Goal: Task Accomplishment & Management: Use online tool/utility

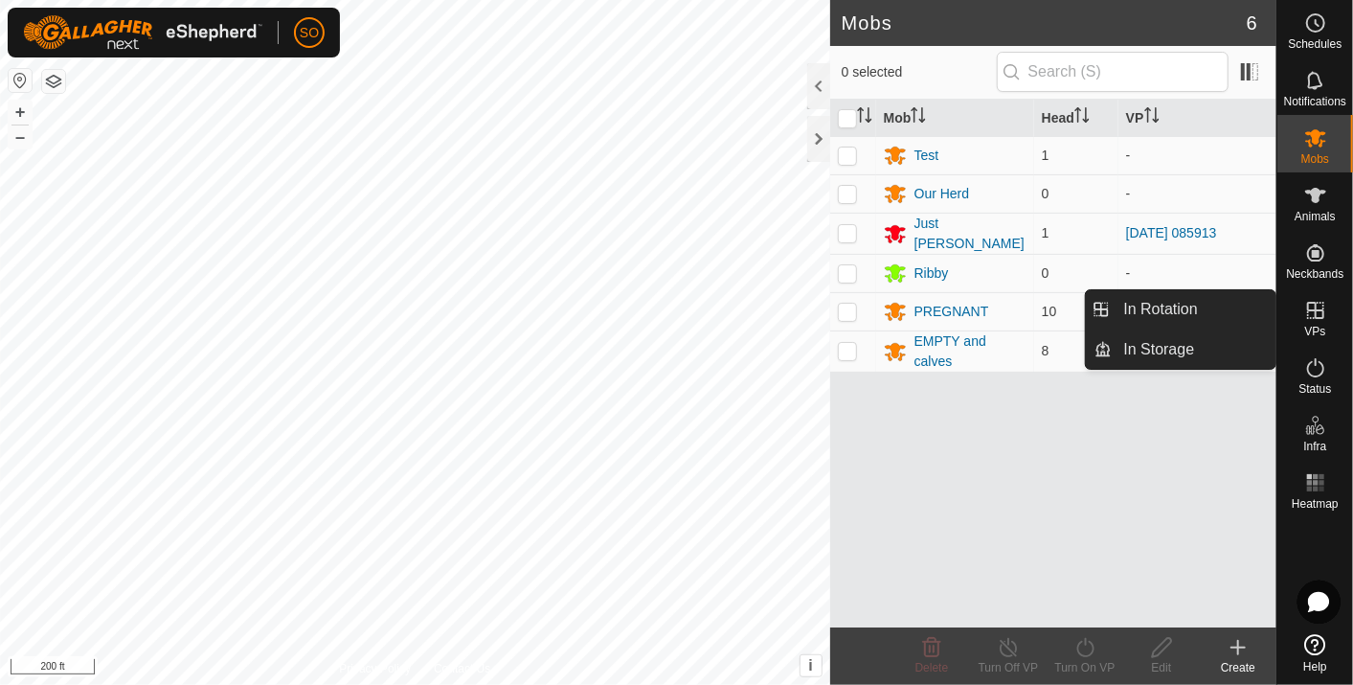
click at [1311, 305] on icon at bounding box center [1315, 310] width 23 height 23
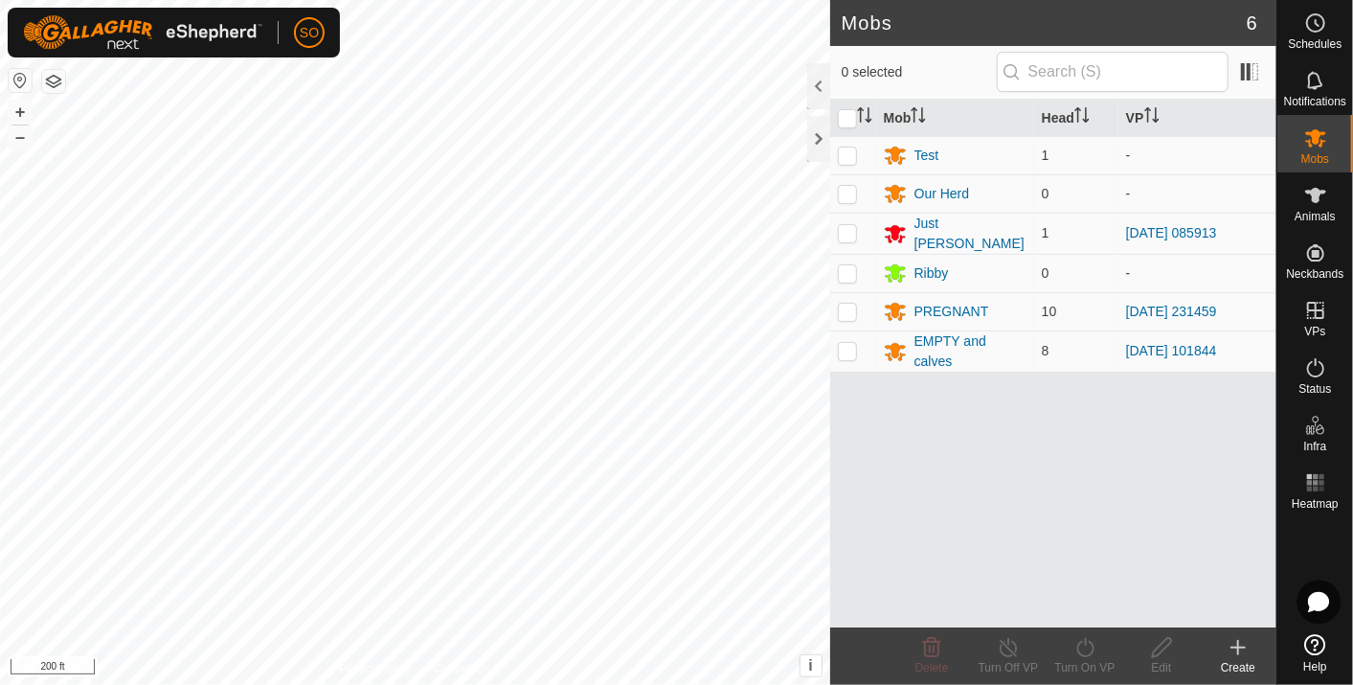
click at [1235, 637] on icon at bounding box center [1237, 647] width 23 height 23
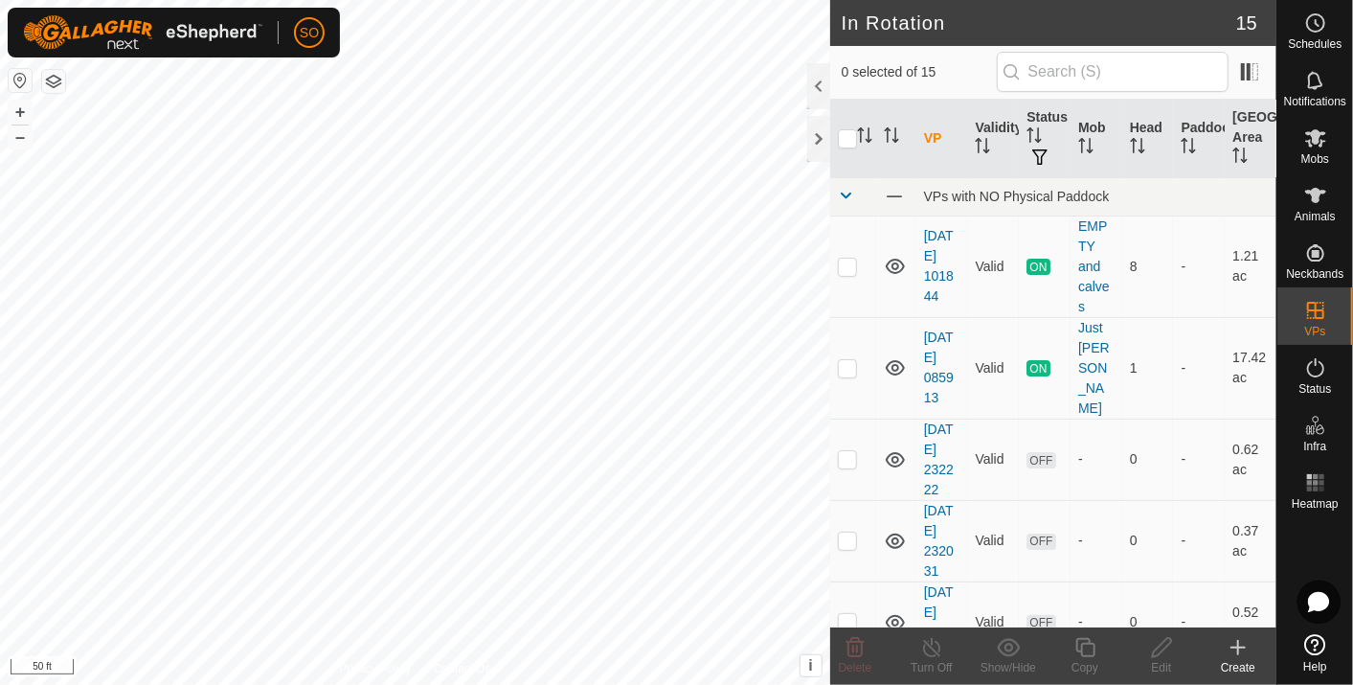
click at [1235, 641] on icon at bounding box center [1237, 647] width 23 height 23
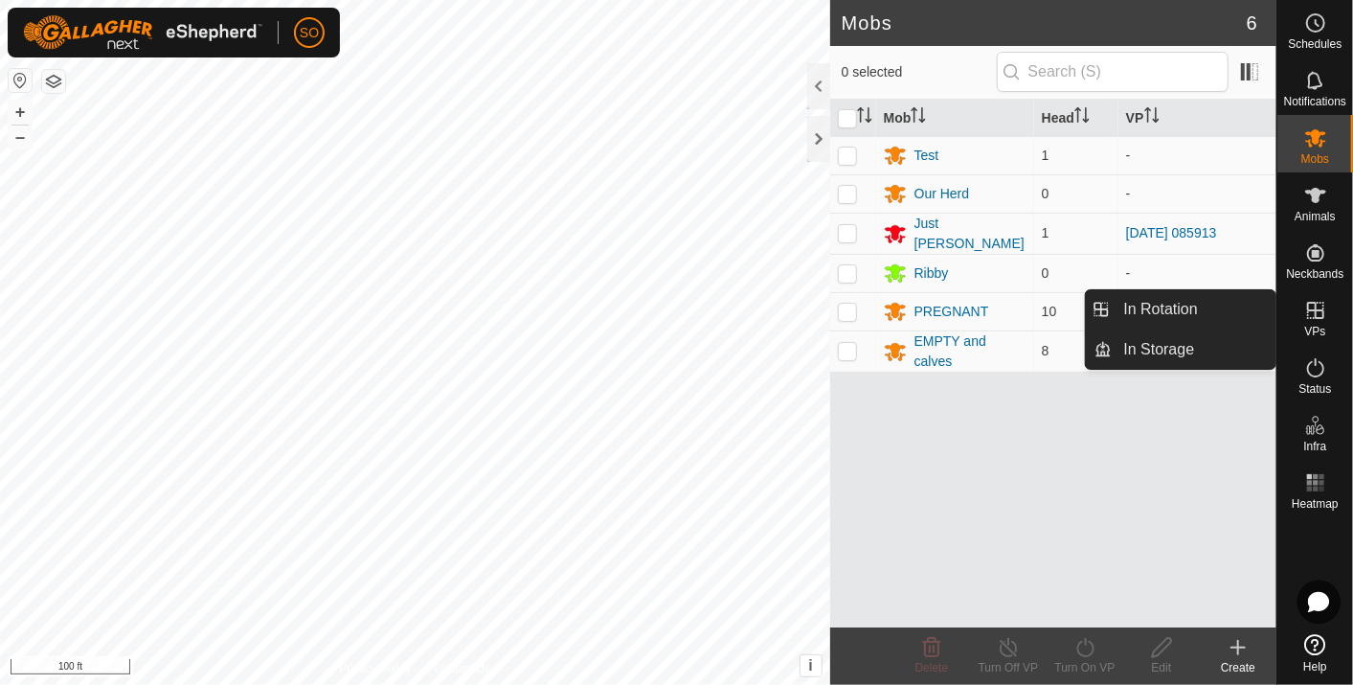
click at [1312, 310] on icon at bounding box center [1315, 310] width 17 height 17
click at [1164, 303] on link "In Rotation" at bounding box center [1195, 309] width 164 height 38
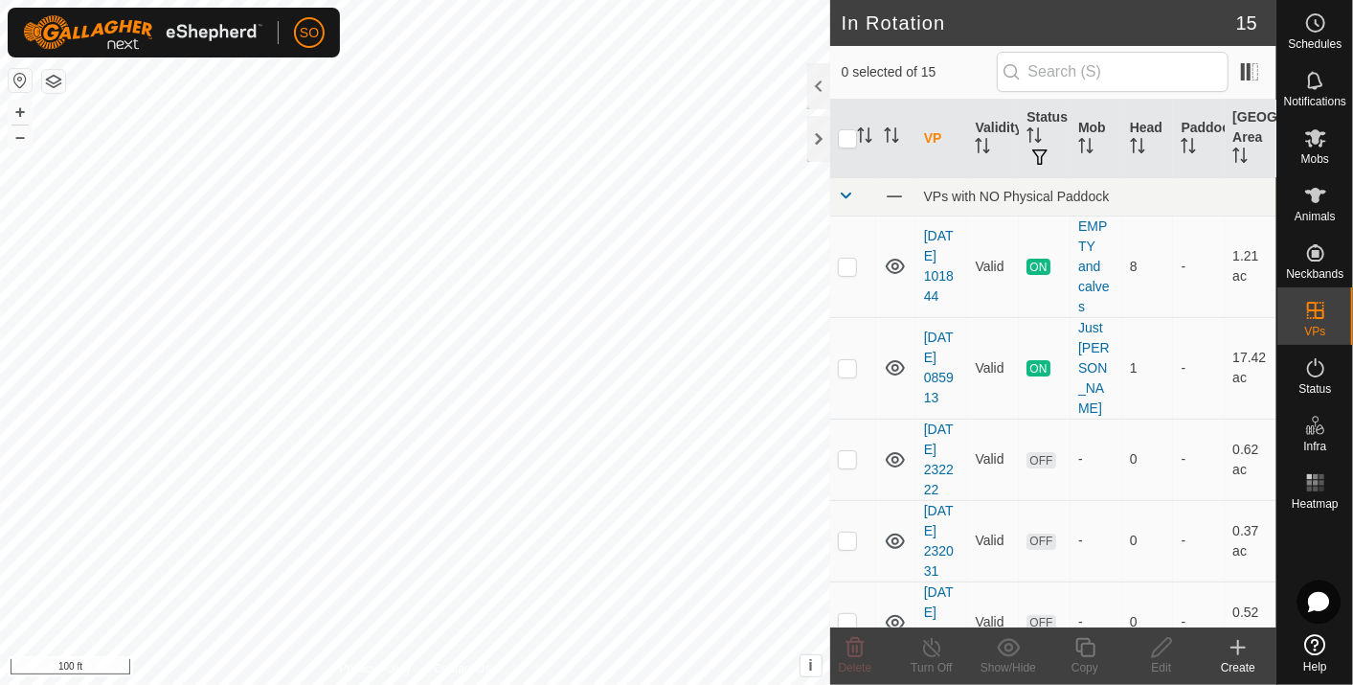
click at [1234, 642] on icon at bounding box center [1237, 647] width 23 height 23
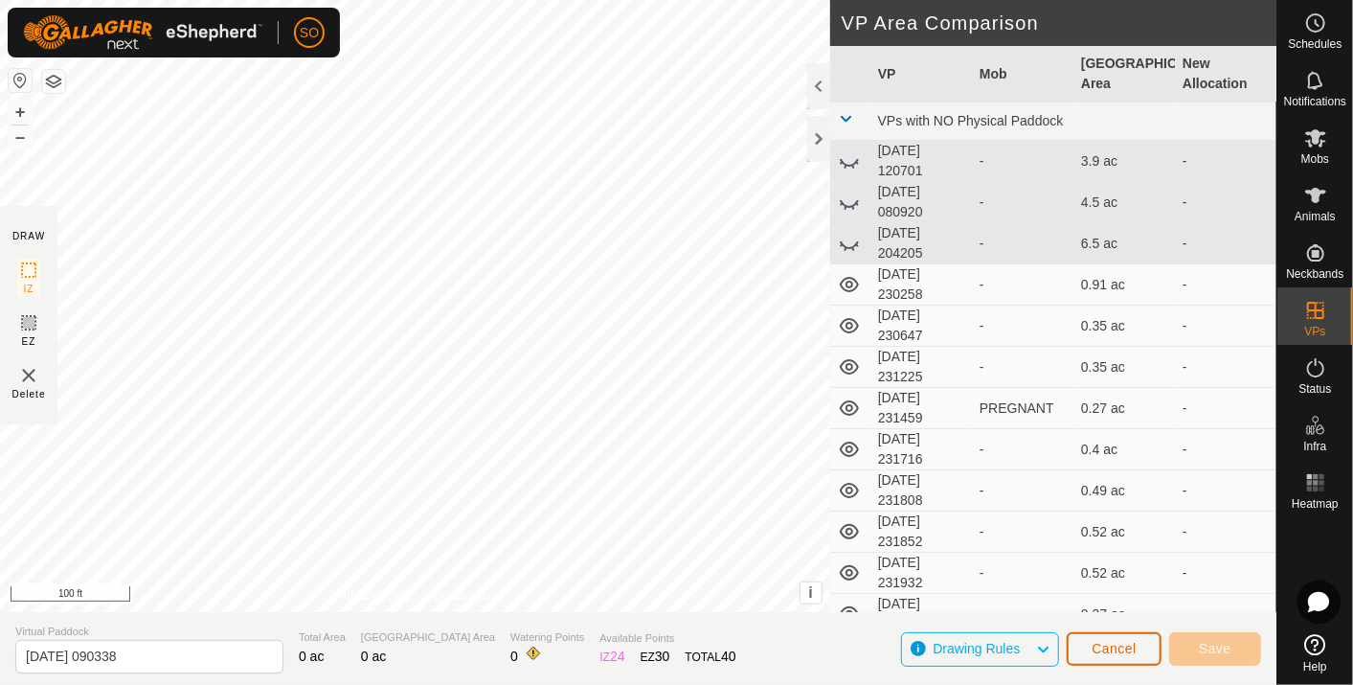
click at [1120, 648] on span "Cancel" at bounding box center [1113, 648] width 45 height 15
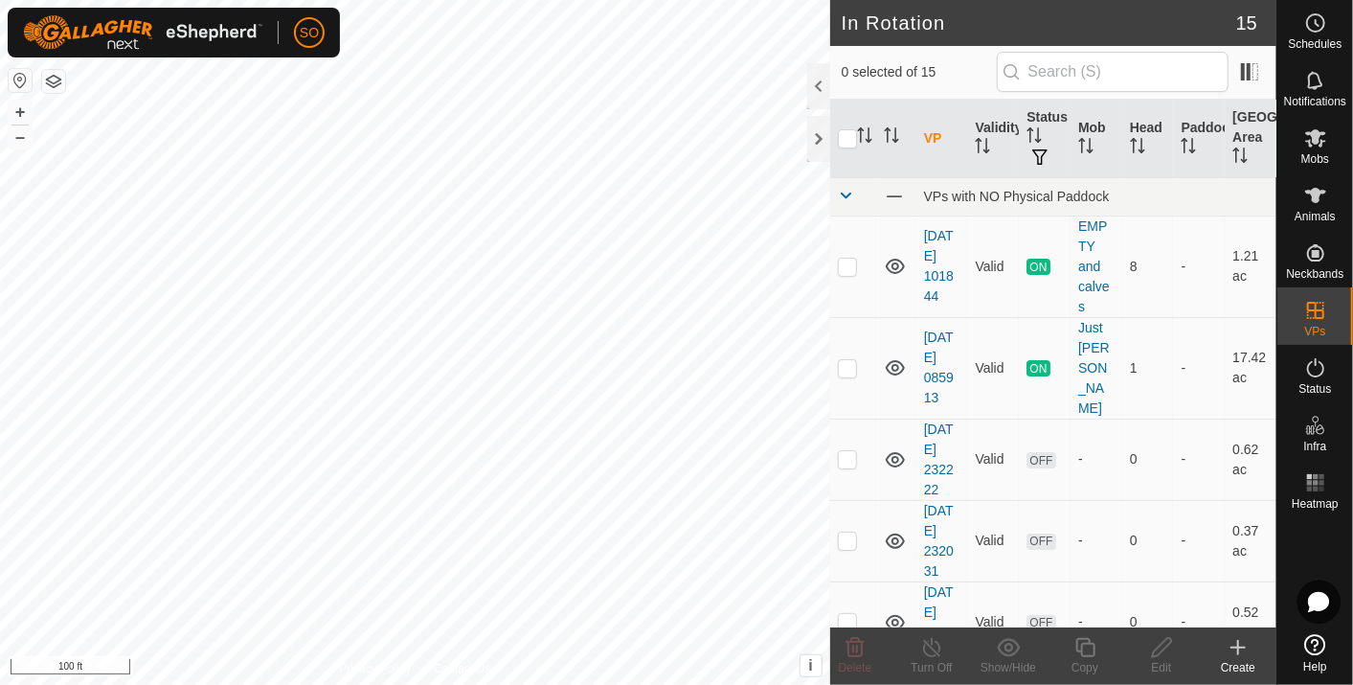
click at [1236, 645] on icon at bounding box center [1237, 647] width 23 height 23
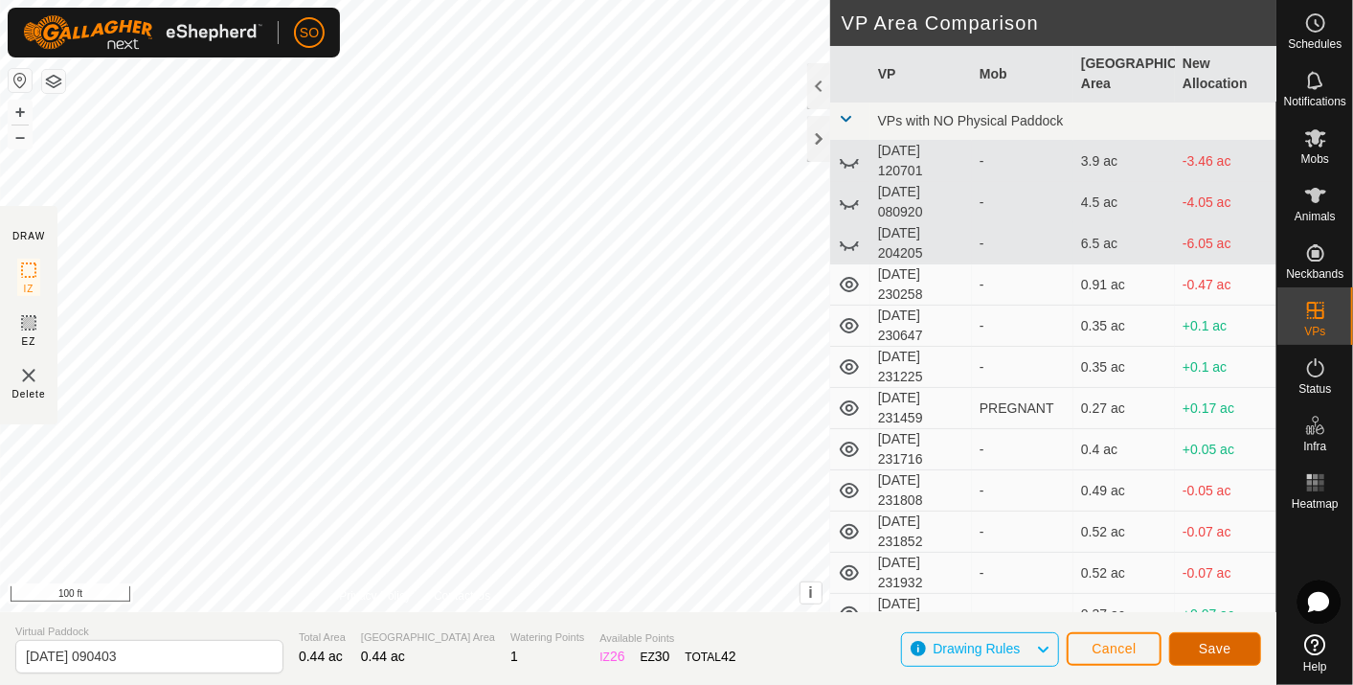
click at [1221, 645] on span "Save" at bounding box center [1215, 648] width 33 height 15
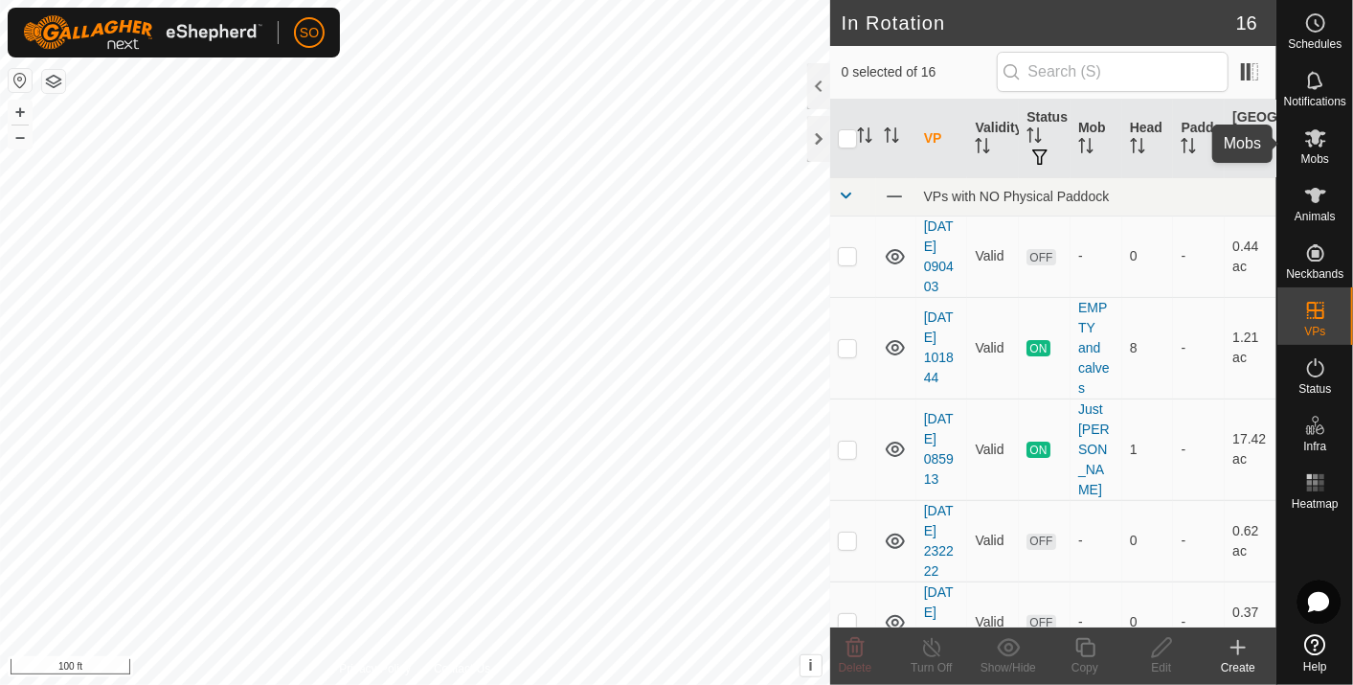
click at [1315, 134] on icon at bounding box center [1315, 138] width 21 height 18
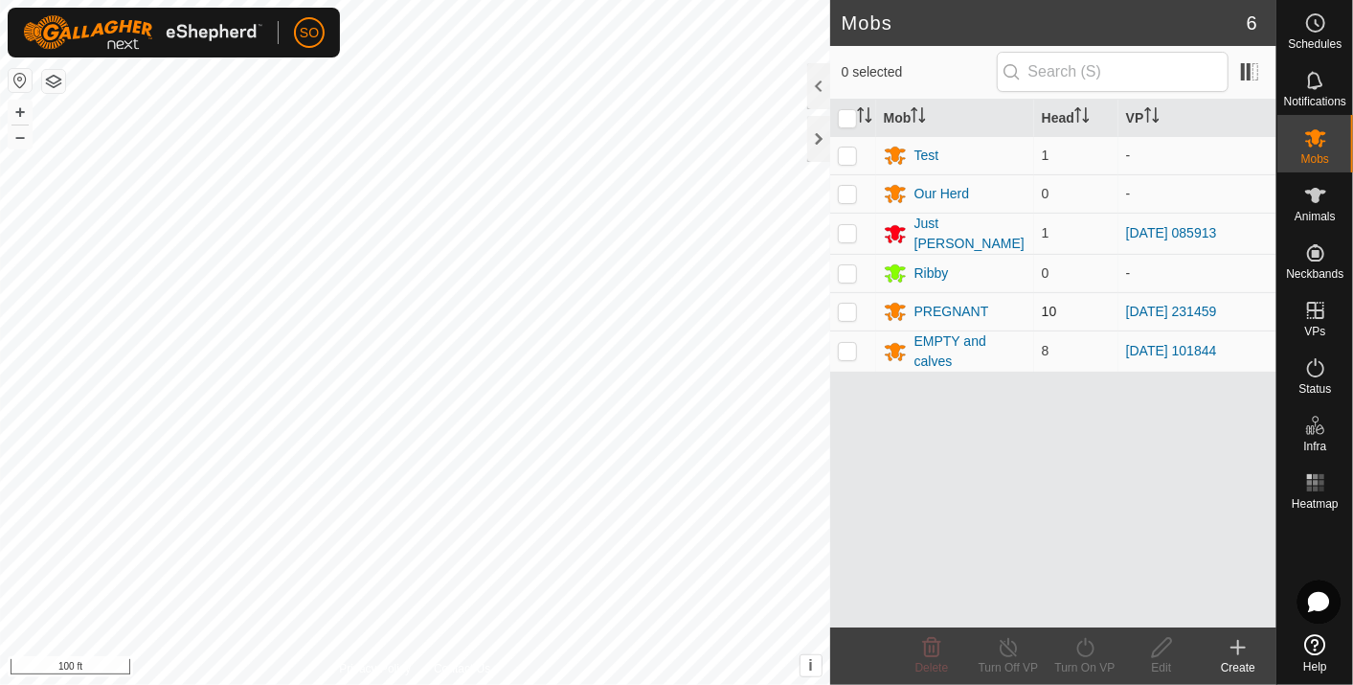
click at [847, 303] on p-checkbox at bounding box center [847, 310] width 19 height 15
click at [844, 304] on p-checkbox at bounding box center [847, 310] width 19 height 15
checkbox input "false"
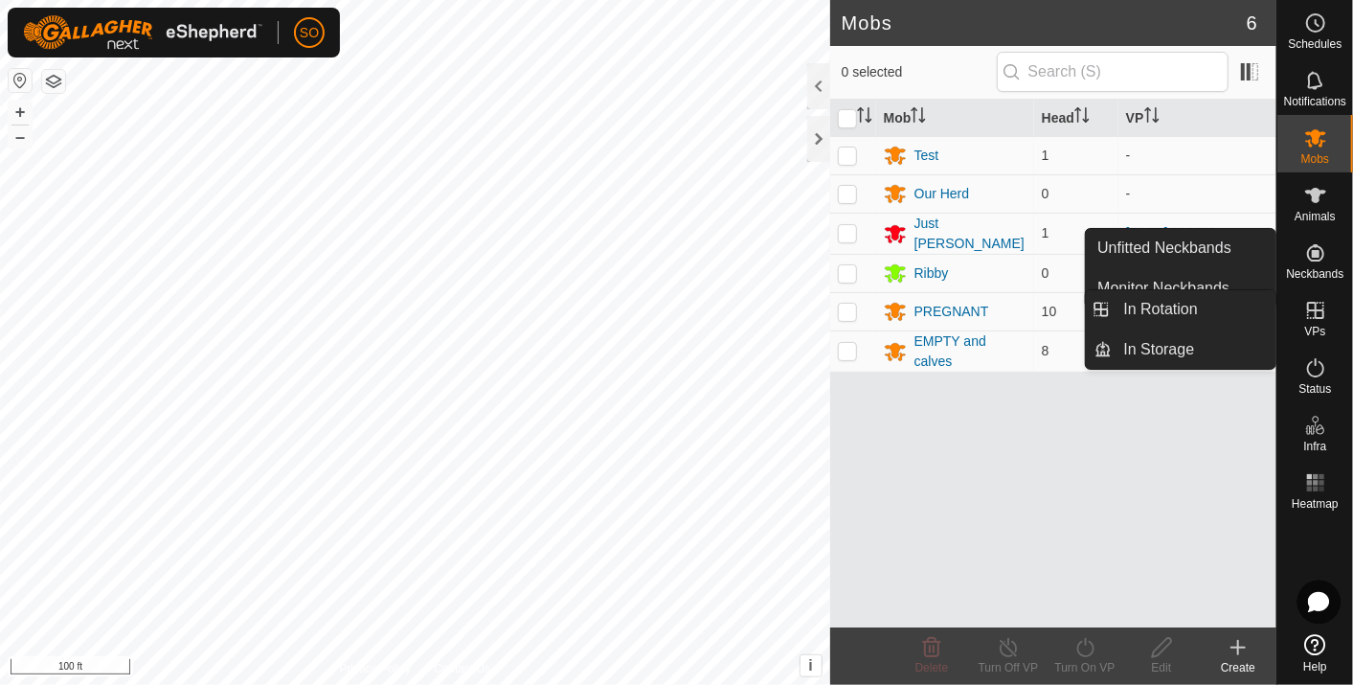
click at [1307, 306] on icon at bounding box center [1315, 310] width 17 height 17
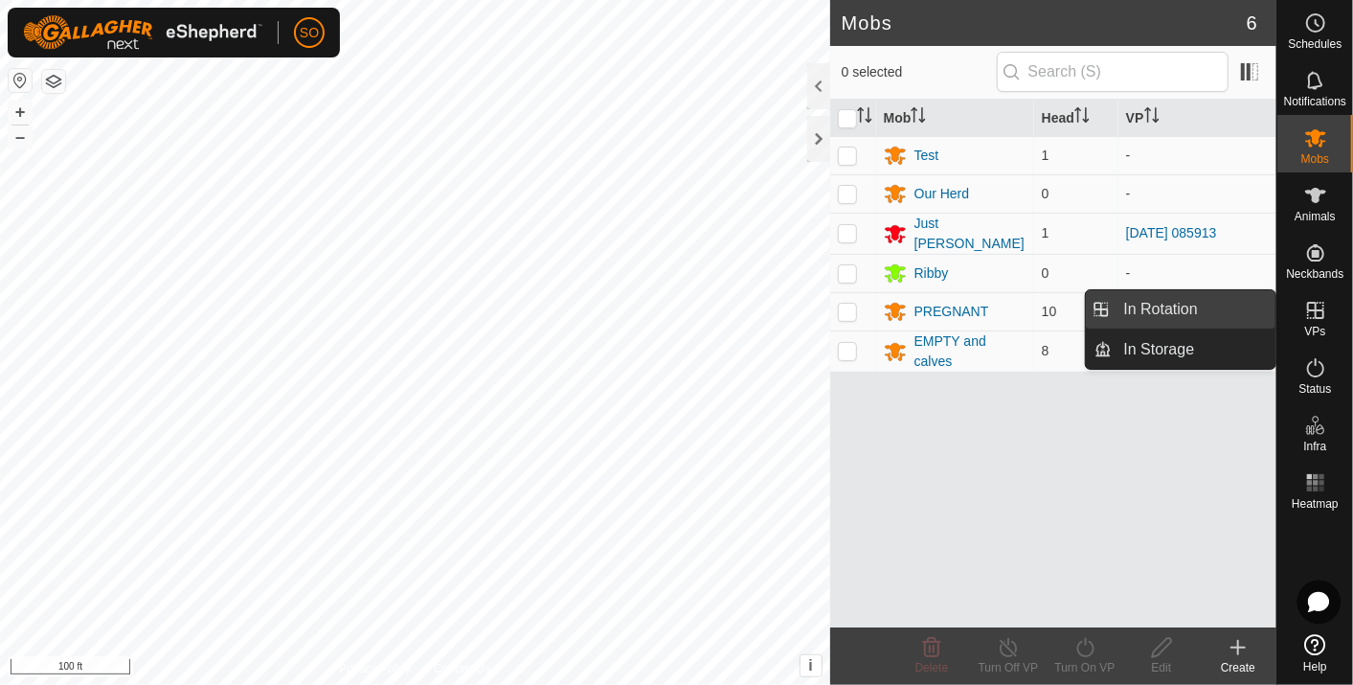
click at [1188, 299] on link "In Rotation" at bounding box center [1195, 309] width 164 height 38
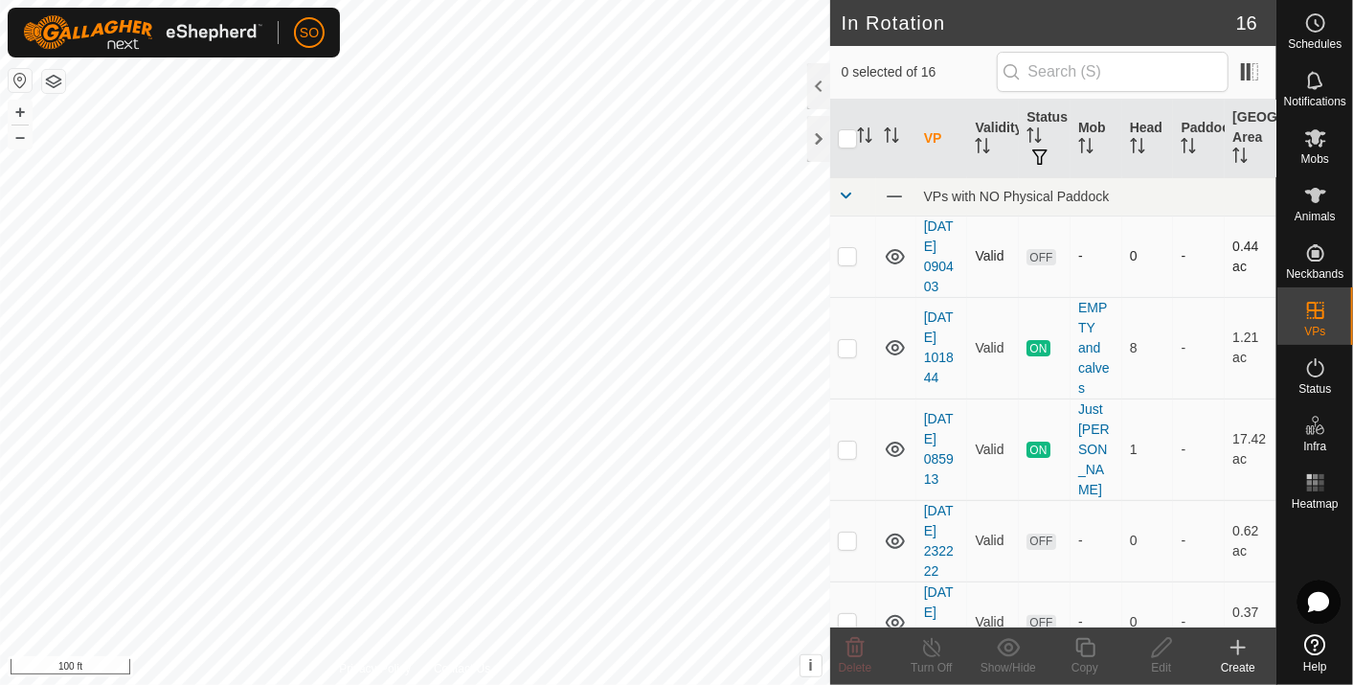
click at [845, 251] on p-checkbox at bounding box center [847, 255] width 19 height 15
checkbox input "true"
click at [1314, 199] on icon at bounding box center [1315, 195] width 21 height 15
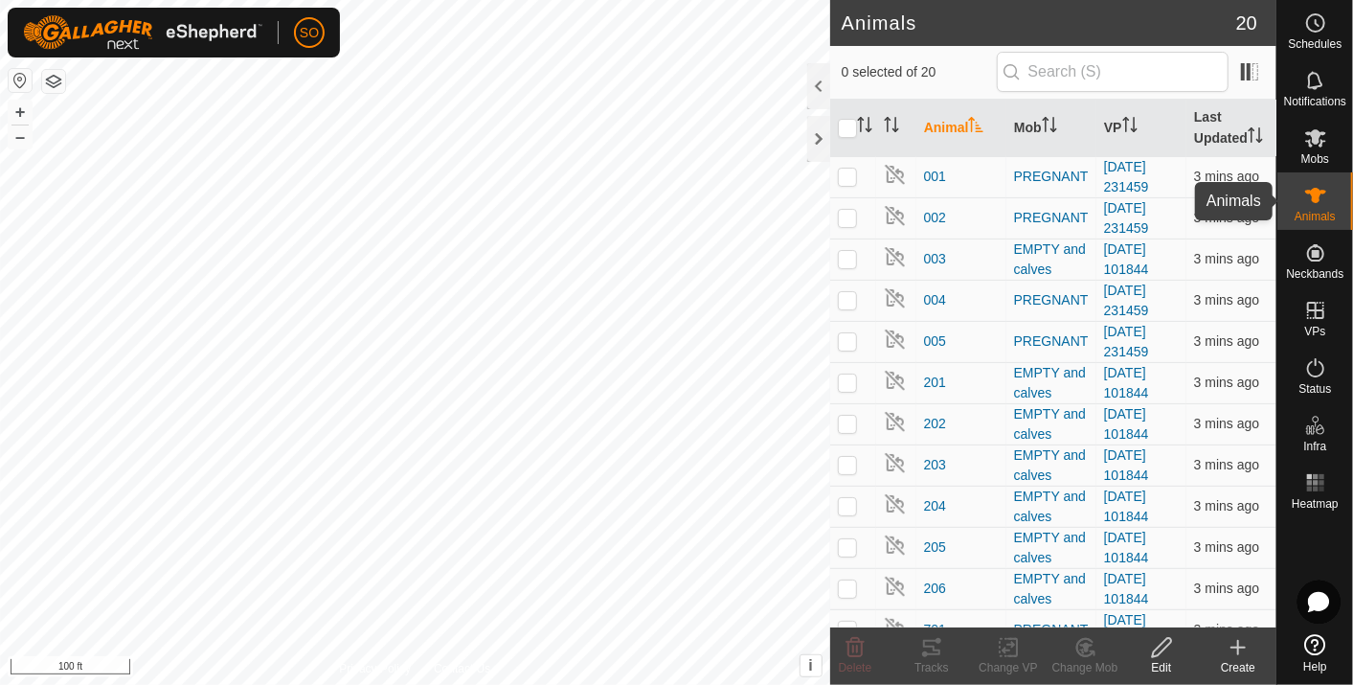
click at [1314, 199] on icon at bounding box center [1315, 195] width 21 height 15
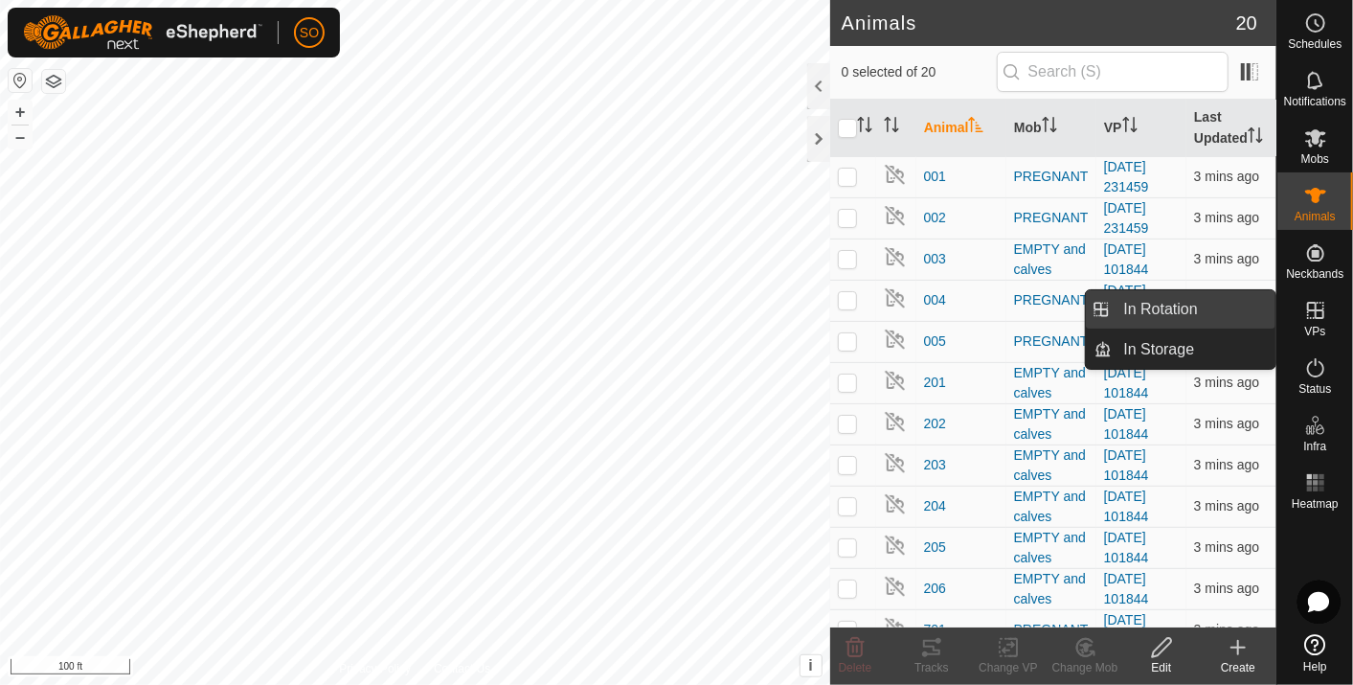
click at [1152, 303] on link "In Rotation" at bounding box center [1195, 309] width 164 height 38
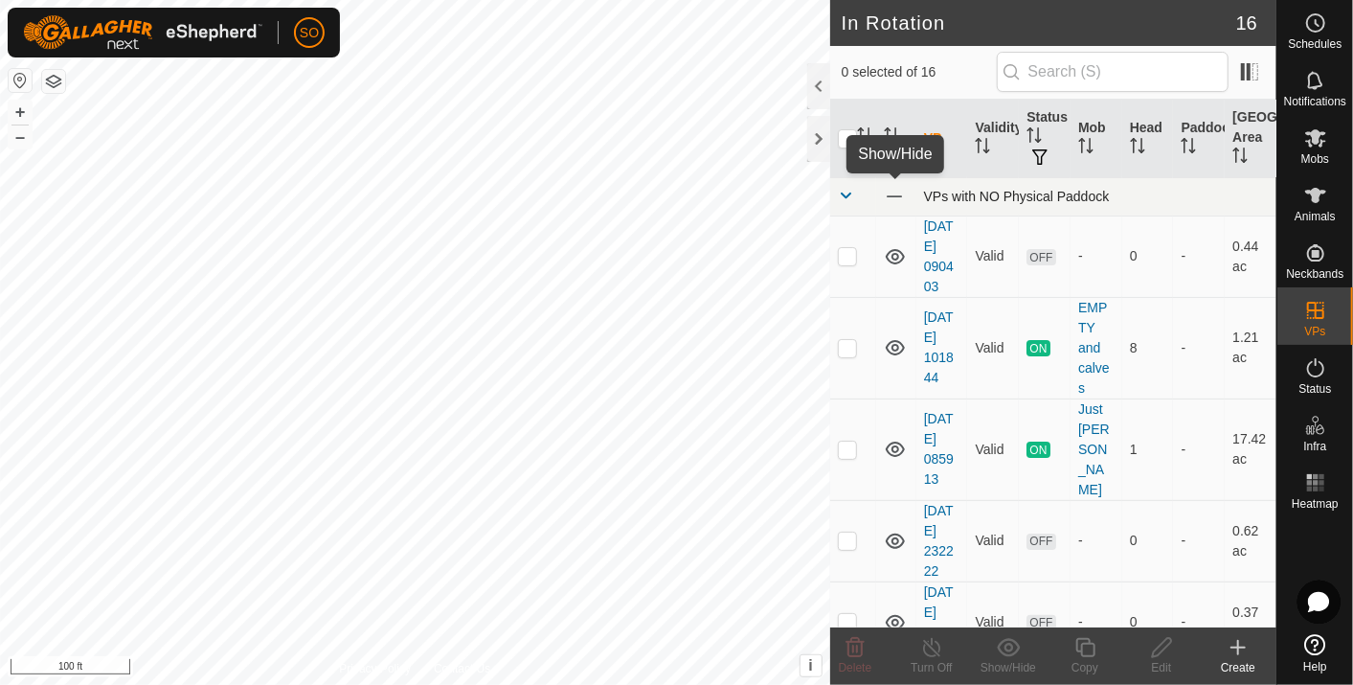
click at [897, 196] on span at bounding box center [894, 196] width 21 height 21
click at [888, 250] on icon at bounding box center [895, 256] width 23 height 23
click at [845, 254] on p-checkbox at bounding box center [847, 255] width 19 height 15
click at [844, 253] on p-checkbox at bounding box center [847, 255] width 19 height 15
checkbox input "false"
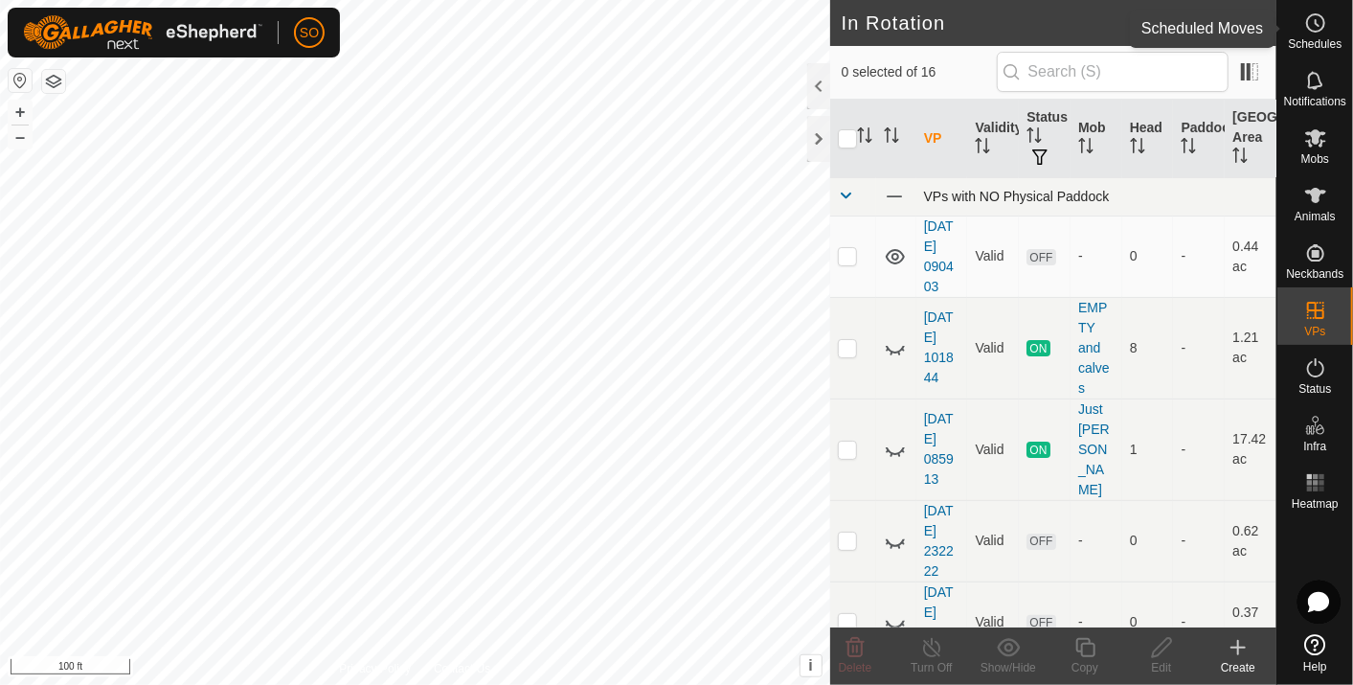
click at [1315, 20] on icon at bounding box center [1316, 23] width 3 height 6
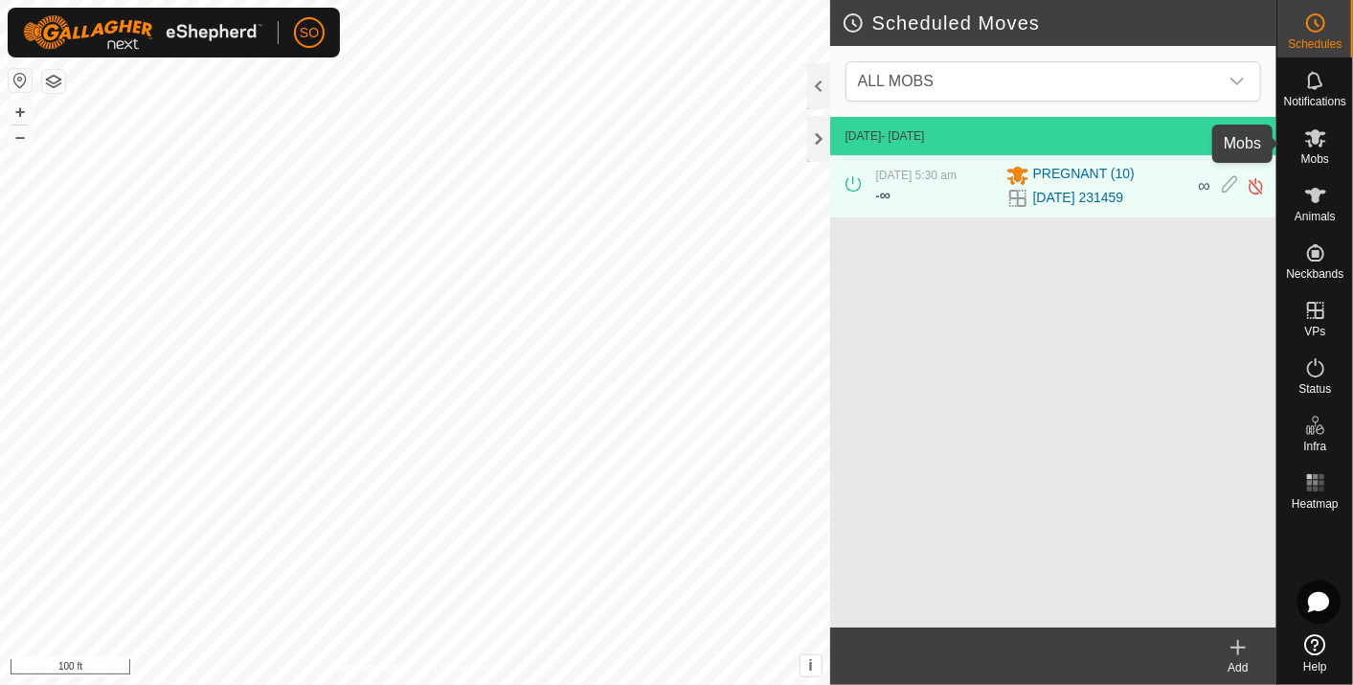
click at [1316, 133] on icon at bounding box center [1315, 138] width 21 height 18
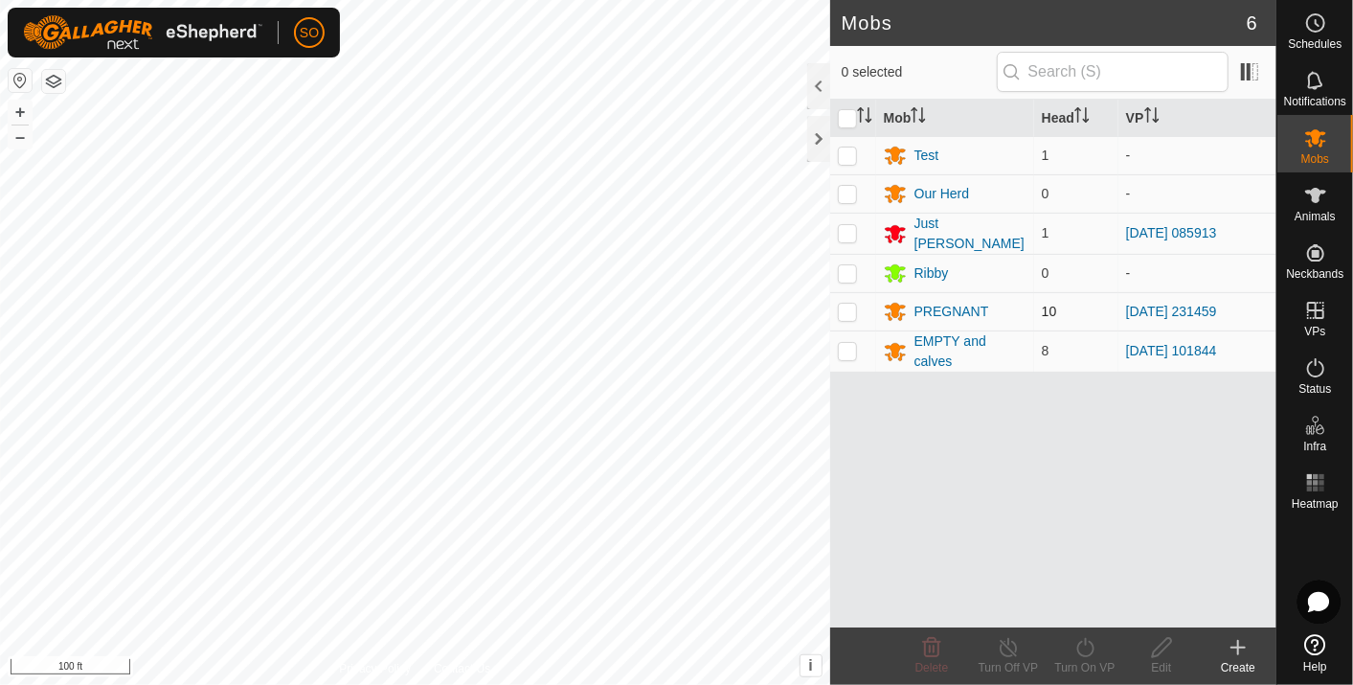
click at [852, 303] on p-checkbox at bounding box center [847, 310] width 19 height 15
checkbox input "true"
click at [1080, 643] on icon at bounding box center [1085, 647] width 24 height 23
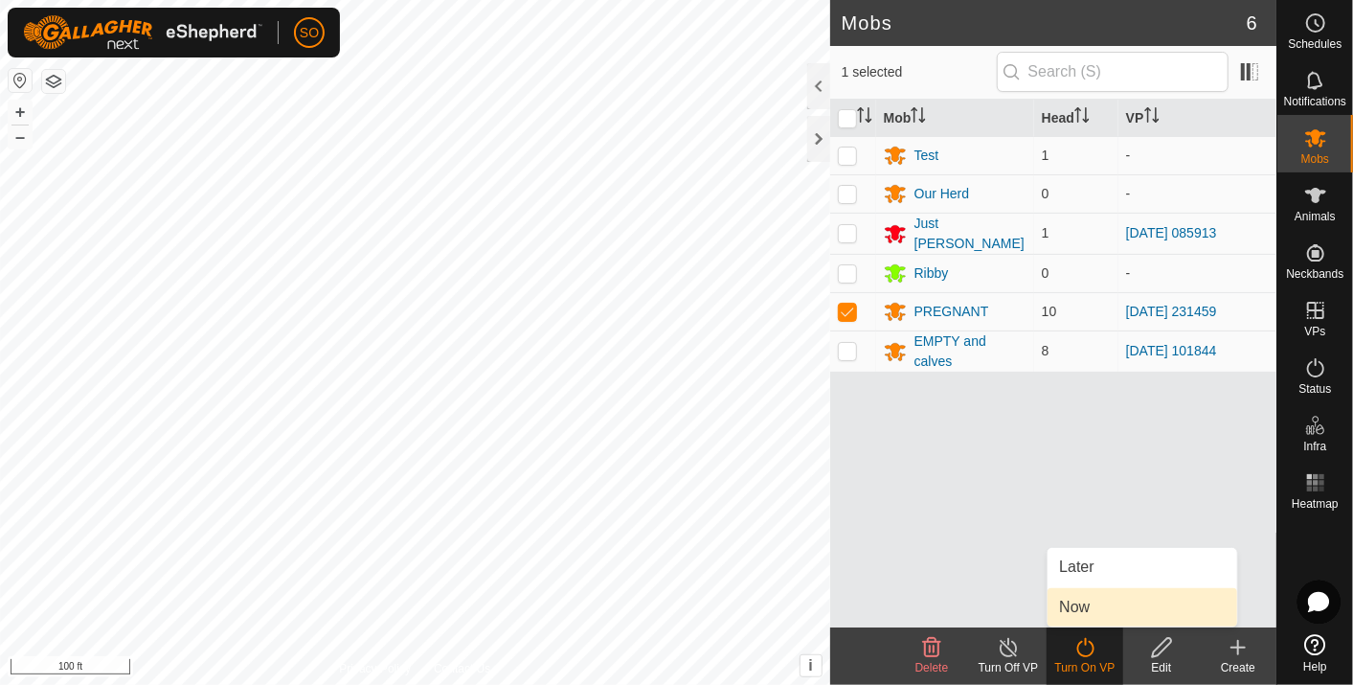
click at [1077, 598] on link "Now" at bounding box center [1142, 607] width 190 height 38
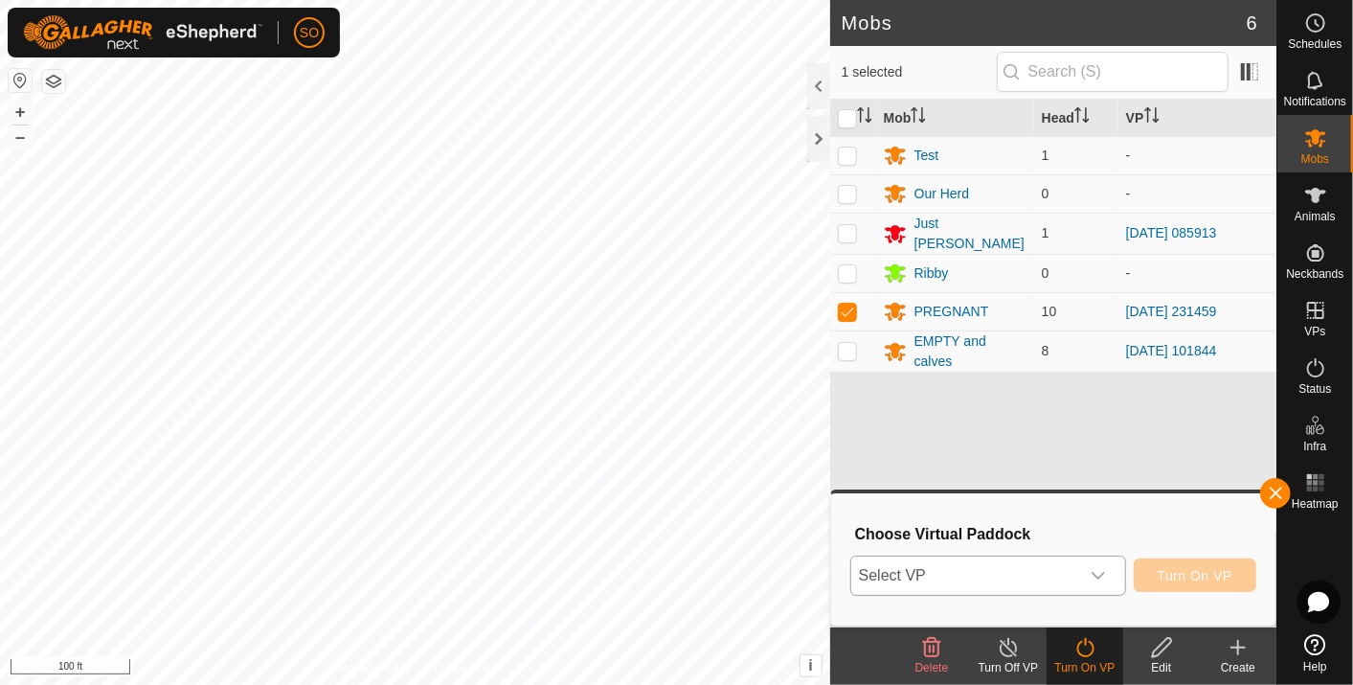
click at [1100, 569] on icon "dropdown trigger" at bounding box center [1097, 575] width 15 height 15
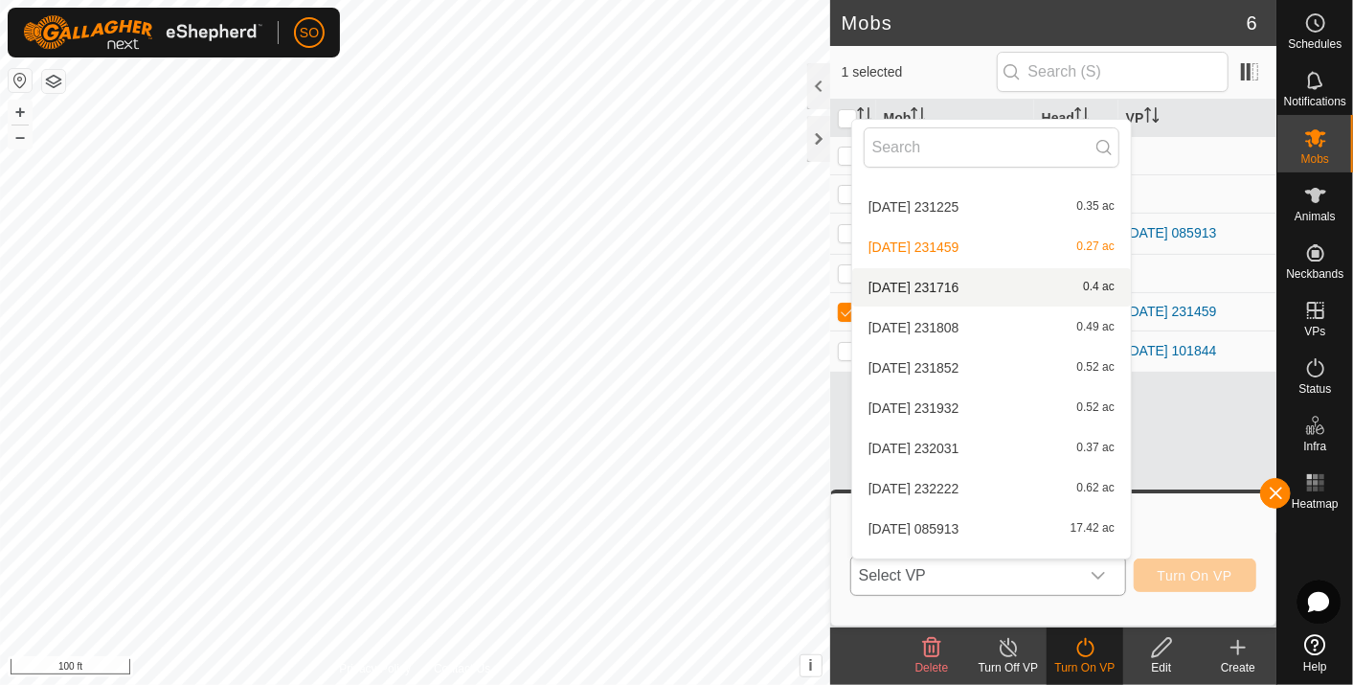
scroll to position [302, 0]
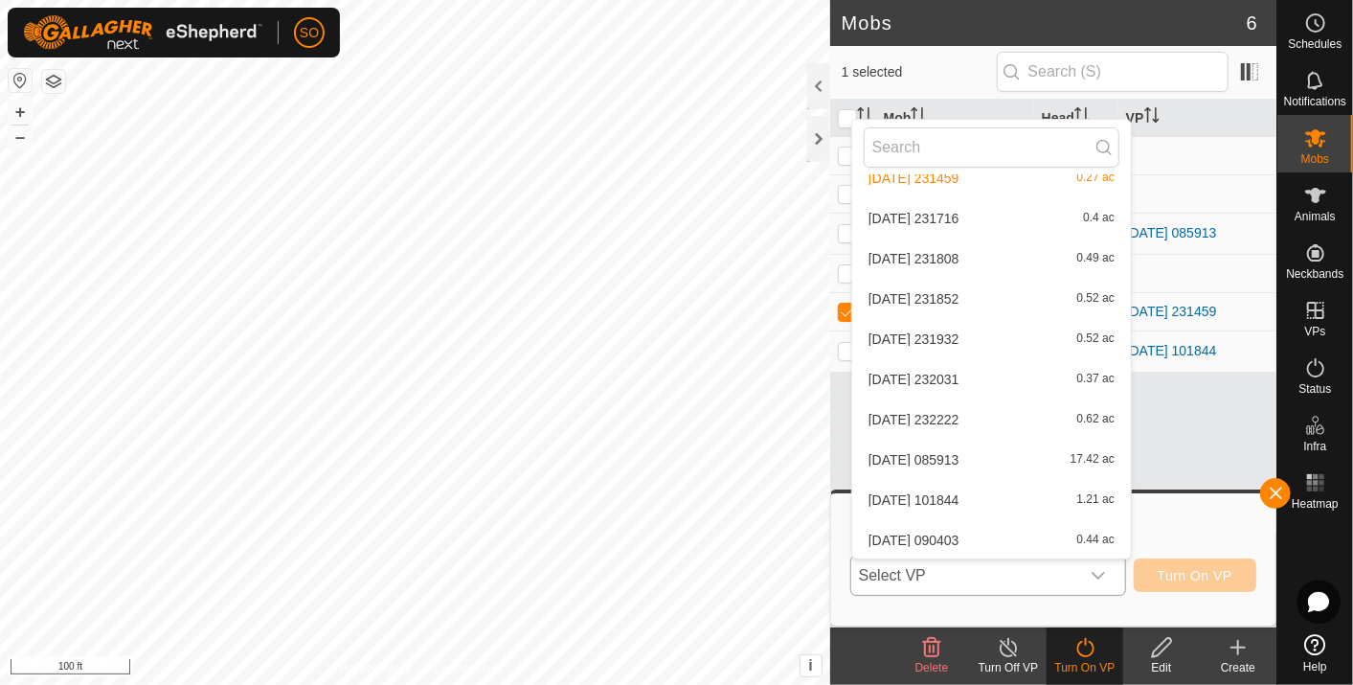
click at [959, 530] on li "[DATE] [DATE] 0.44 ac" at bounding box center [991, 540] width 279 height 38
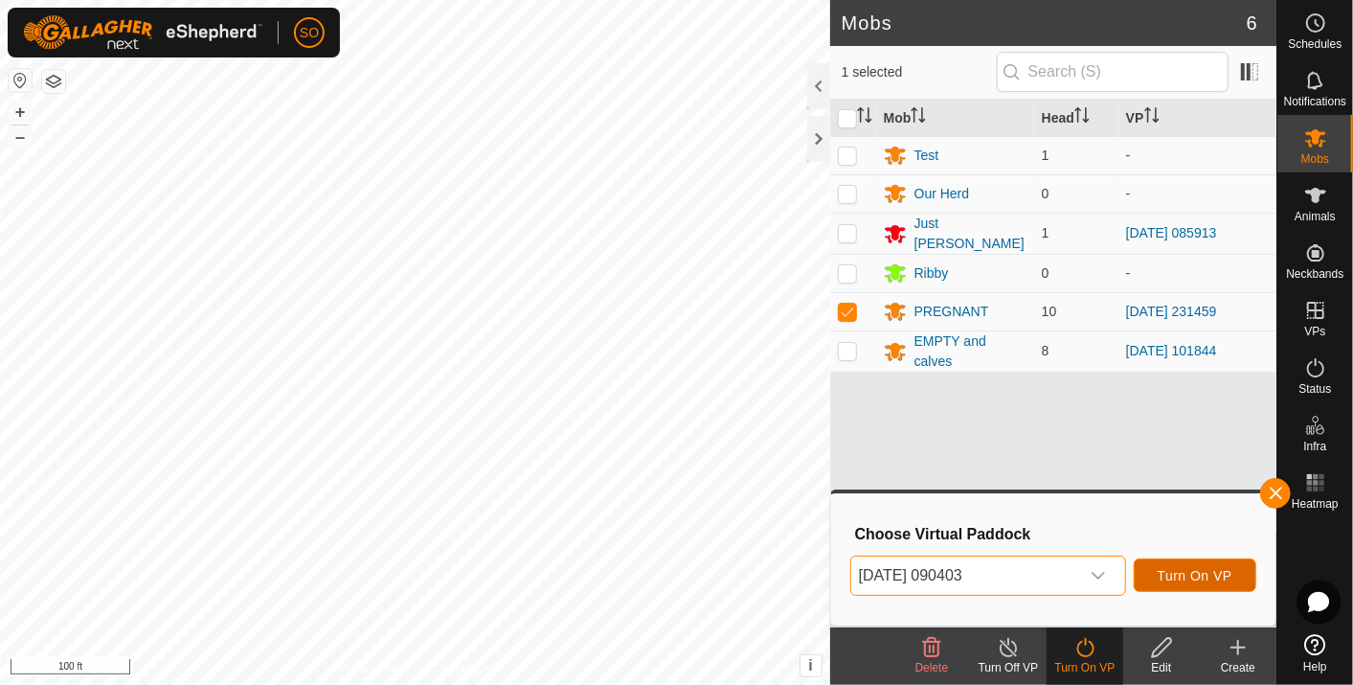
click at [1177, 572] on span "Turn On VP" at bounding box center [1194, 575] width 75 height 15
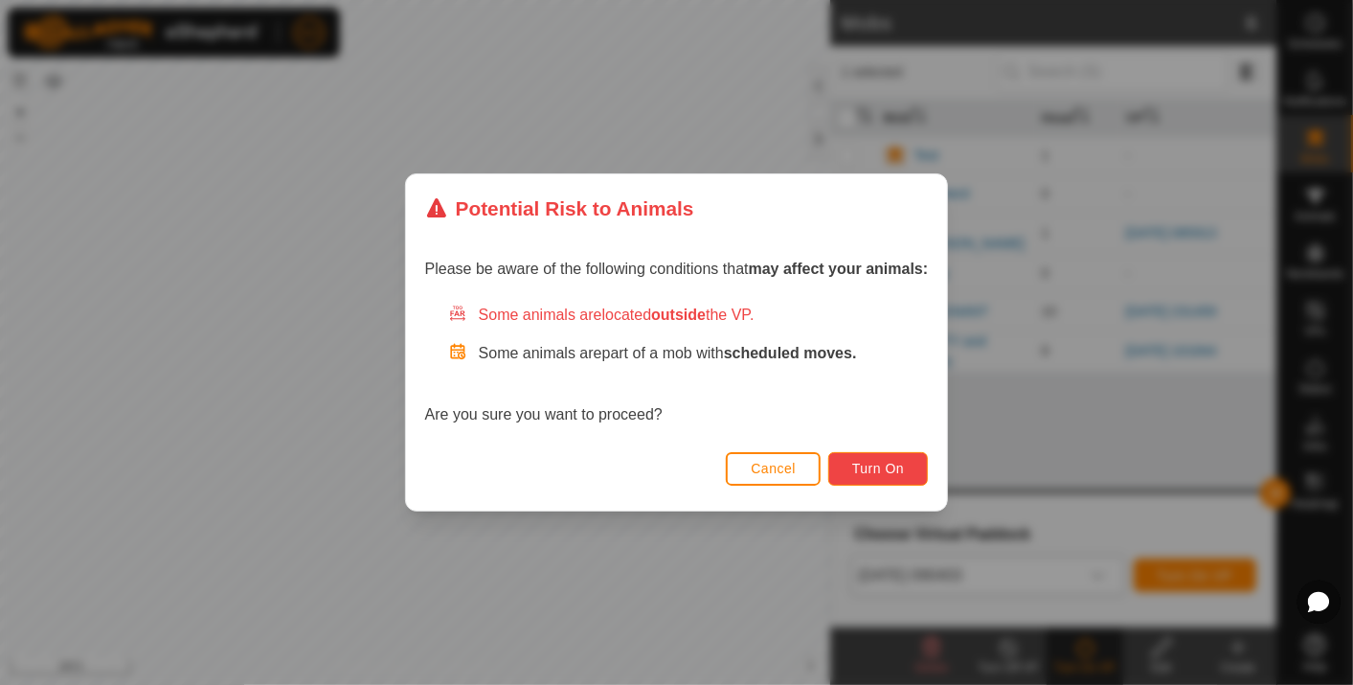
click at [866, 462] on span "Turn On" at bounding box center [878, 468] width 52 height 15
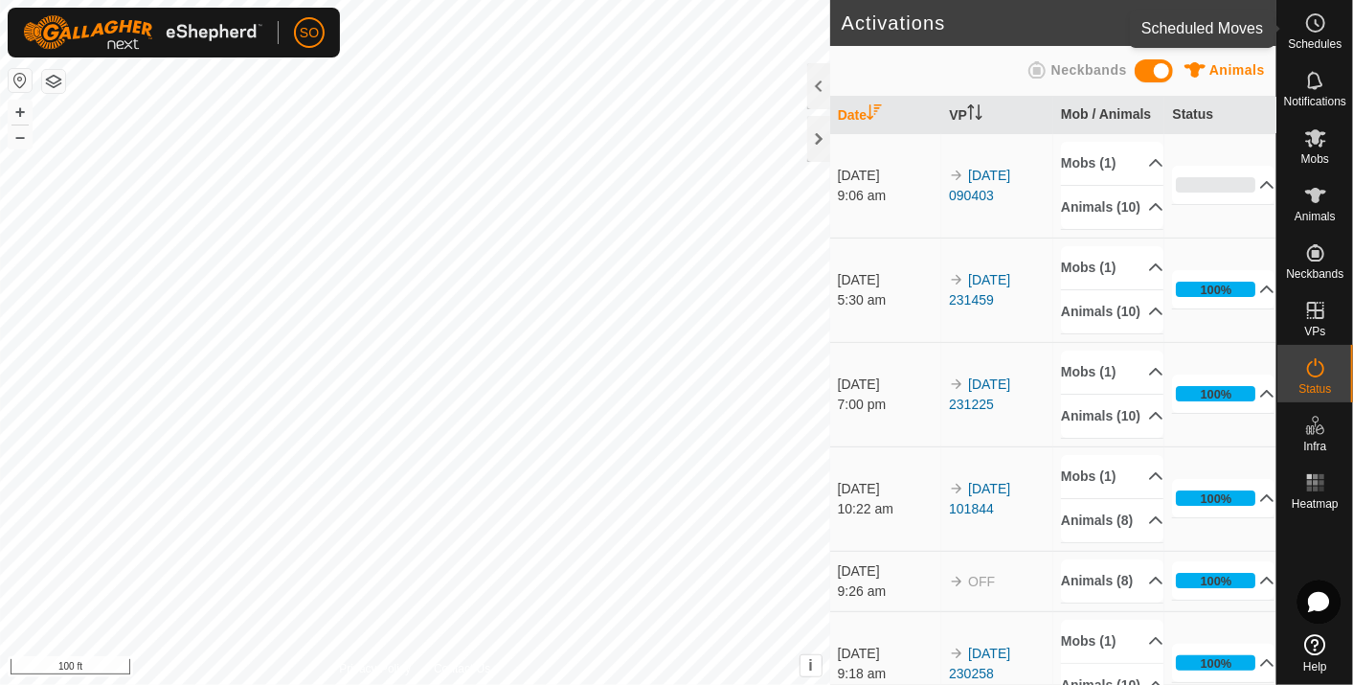
click at [1312, 15] on circle at bounding box center [1315, 22] width 17 height 17
